Goal: Task Accomplishment & Management: Use online tool/utility

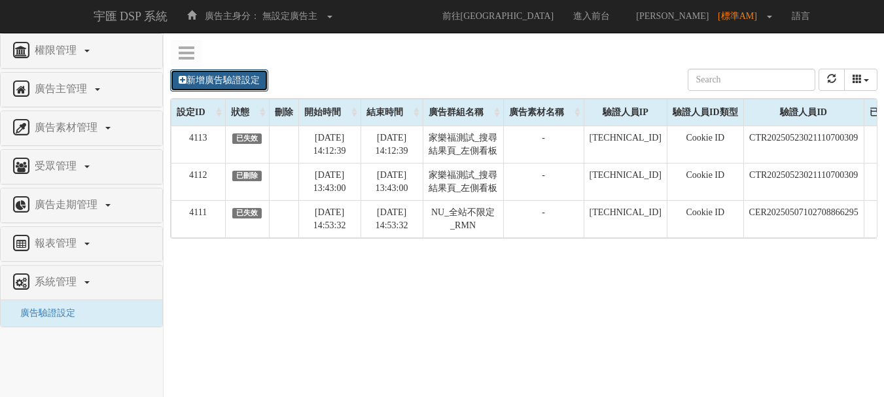
click at [256, 87] on link "新增廣告驗證設定" at bounding box center [219, 80] width 98 height 22
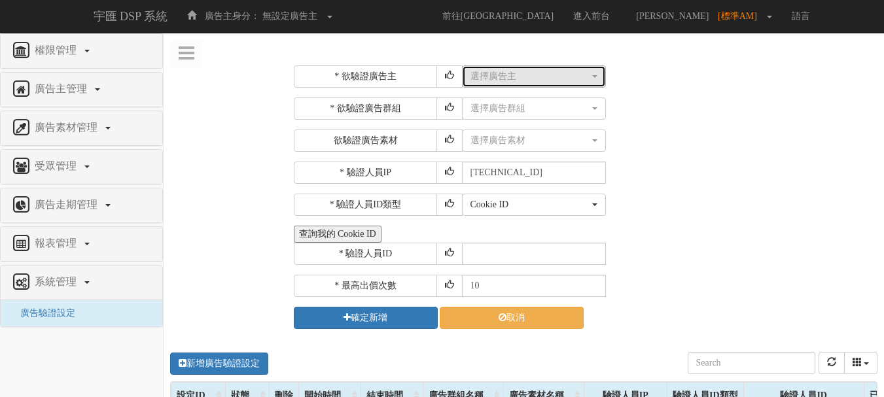
click at [491, 81] on div "選擇廣告主" at bounding box center [530, 76] width 119 height 13
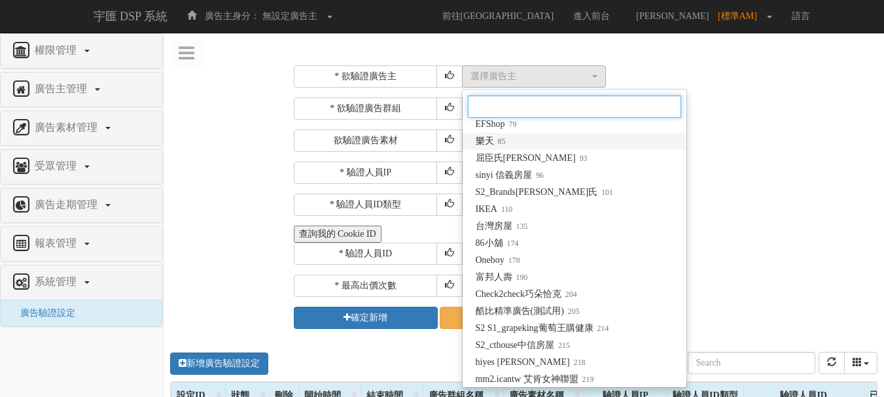
scroll to position [196, 0]
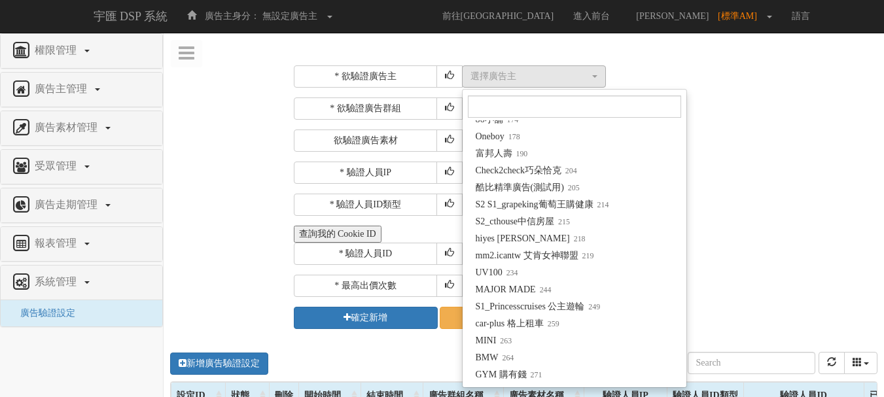
click at [764, 194] on div "Cookie ID ADID IDFA Cookie ID" at bounding box center [668, 205] width 413 height 22
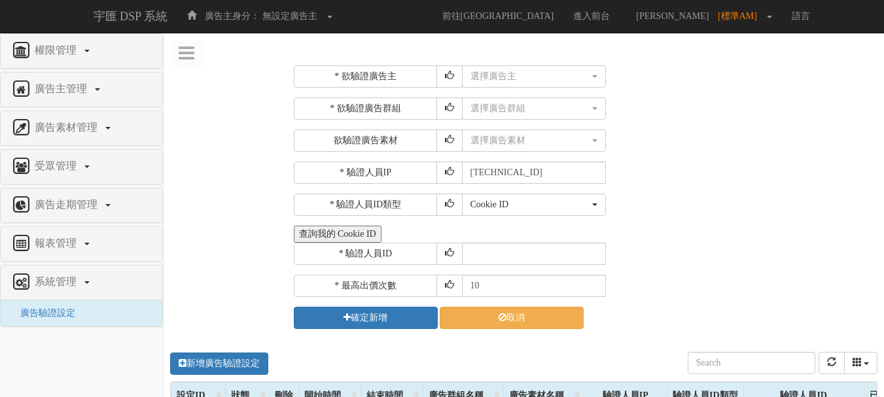
scroll to position [0, 0]
click at [223, 155] on div "* 欲驗證廣告主 選擇廣告主 科技紫薇網 Momo Uniqlo EFShop 樂天 屈臣氏[PERSON_NAME] sinyi 信義房屋 S2_Brand…" at bounding box center [524, 394] width 721 height 676
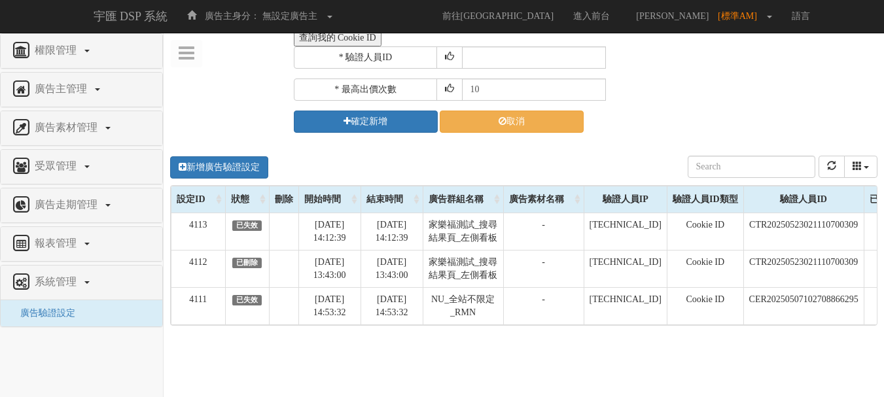
click at [190, 370] on div "新增廣告驗證設定 設定ID 狀態 刪除 開始時間 結束時間 廣告主ID 廣告主名稱 廣告走期ID 廣告走期名稱 廣告群組ID 廣告群組名稱 廣告素材 廣告素材…" at bounding box center [524, 339] width 721 height 393
click at [41, 356] on nav "權限管理 新增使用者 修改使用者 廣告主管理 新增廣告主 修改廣告主 廣告主活動 廣告素材管理 廣告素材 素材預約變更 自訂貨架商品 受眾管理 廣告走期管理 …" at bounding box center [82, 215] width 164 height 364
click at [560, 353] on div "新增廣告驗證設定 設定ID 狀態 刪除 開始時間 結束時間 廣告主ID 廣告主名稱 廣告走期ID 廣告走期名稱 廣告群組ID 廣告群組名稱 廣告素材 廣告素材…" at bounding box center [524, 339] width 721 height 393
click at [394, 363] on div "新增廣告驗證設定 設定ID 狀態 刪除 開始時間 結束時間 廣告主ID 廣告主名稱 廣告走期ID 廣告走期名稱 廣告群組ID 廣告群組名稱 廣告素材 廣告素材…" at bounding box center [524, 339] width 721 height 393
click at [223, 371] on div "新增廣告驗證設定 設定ID 狀態 刪除 開始時間 結束時間 廣告主ID 廣告主名稱 廣告走期ID 廣告走期名稱 廣告群組ID 廣告群組名稱 廣告素材 廣告素材…" at bounding box center [524, 339] width 721 height 393
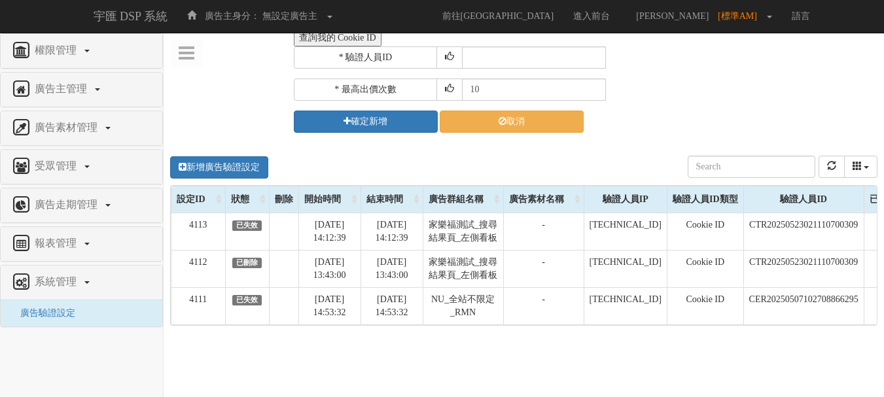
click at [214, 373] on div "新增廣告驗證設定 設定ID 狀態 刪除 開始時間 結束時間 廣告主ID 廣告主名稱 廣告走期ID 廣告走期名稱 廣告群組ID 廣告群組名稱 廣告素材 廣告素材…" at bounding box center [524, 339] width 721 height 393
click at [645, 123] on div "確定新增 取消" at bounding box center [584, 122] width 581 height 22
click at [334, 351] on div "新增廣告驗證設定 設定ID 狀態 刪除 開始時間 結束時間 廣告主ID 廣告主名稱 廣告走期ID 廣告走期名稱 廣告群組ID 廣告群組名稱 廣告素材 廣告素材…" at bounding box center [524, 339] width 721 height 393
click at [387, 342] on div "新增廣告驗證設定 設定ID 狀態 刪除 開始時間 結束時間 廣告主ID 廣告主名稱 廣告走期ID 廣告走期名稱 廣告群組ID 廣告群組名稱 廣告素材 廣告素材…" at bounding box center [524, 339] width 721 height 393
click at [348, 375] on div "新增廣告驗證設定 設定ID 狀態 刪除 開始時間 結束時間 廣告主ID 廣告主名稱 廣告走期ID 廣告走期名稱 廣告群組ID 廣告群組名稱 廣告素材 廣告素材…" at bounding box center [524, 339] width 721 height 393
